Goal: Task Accomplishment & Management: Complete application form

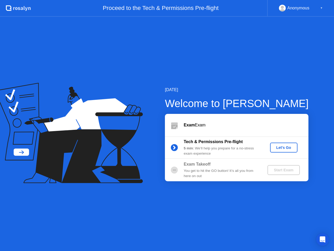
click at [284, 146] on div "Let's Go" at bounding box center [283, 147] width 23 height 4
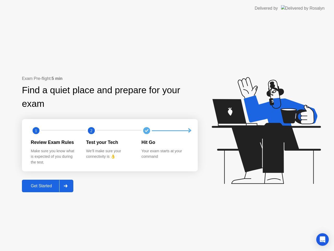
click at [51, 185] on div "Get Started" at bounding box center [41, 185] width 36 height 5
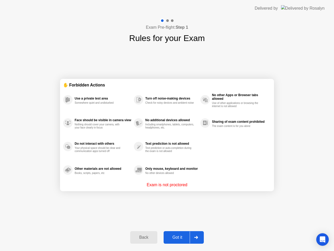
click at [179, 234] on button "Got it" at bounding box center [184, 237] width 40 height 13
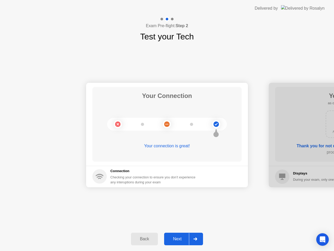
click at [183, 237] on div "Next" at bounding box center [177, 238] width 23 height 5
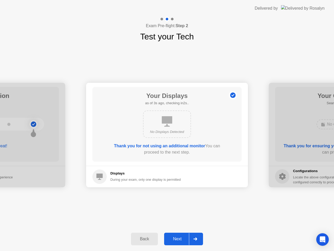
click at [183, 237] on div "Next" at bounding box center [177, 238] width 23 height 5
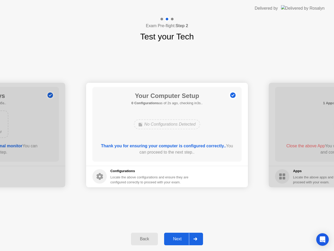
click at [183, 237] on div "Next" at bounding box center [177, 238] width 23 height 5
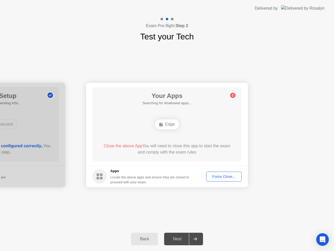
click at [215, 173] on button "Force Close..." at bounding box center [223, 176] width 35 height 10
click at [223, 176] on div "Force Close..." at bounding box center [224, 176] width 32 height 4
click at [223, 178] on div "Force Close..." at bounding box center [224, 176] width 32 height 4
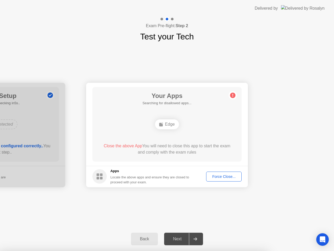
click at [221, 177] on div "Force Close..." at bounding box center [224, 176] width 32 height 4
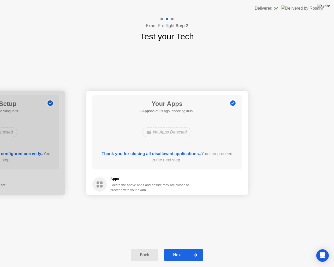
click at [178, 250] on div "Next" at bounding box center [177, 255] width 23 height 5
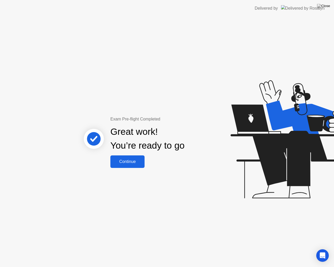
click at [122, 162] on div "Continue" at bounding box center [127, 161] width 31 height 5
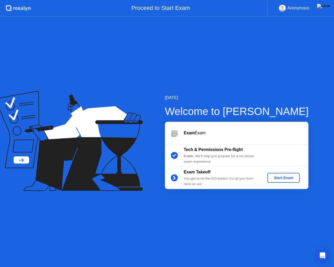
click at [290, 179] on div "Start Exam" at bounding box center [283, 178] width 28 height 4
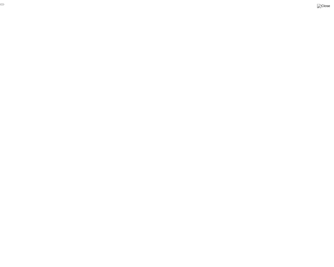
click div "End Proctoring Session"
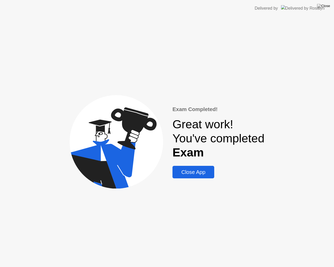
click at [207, 175] on div "Close App" at bounding box center [193, 172] width 39 height 6
